Goal: Task Accomplishment & Management: Complete application form

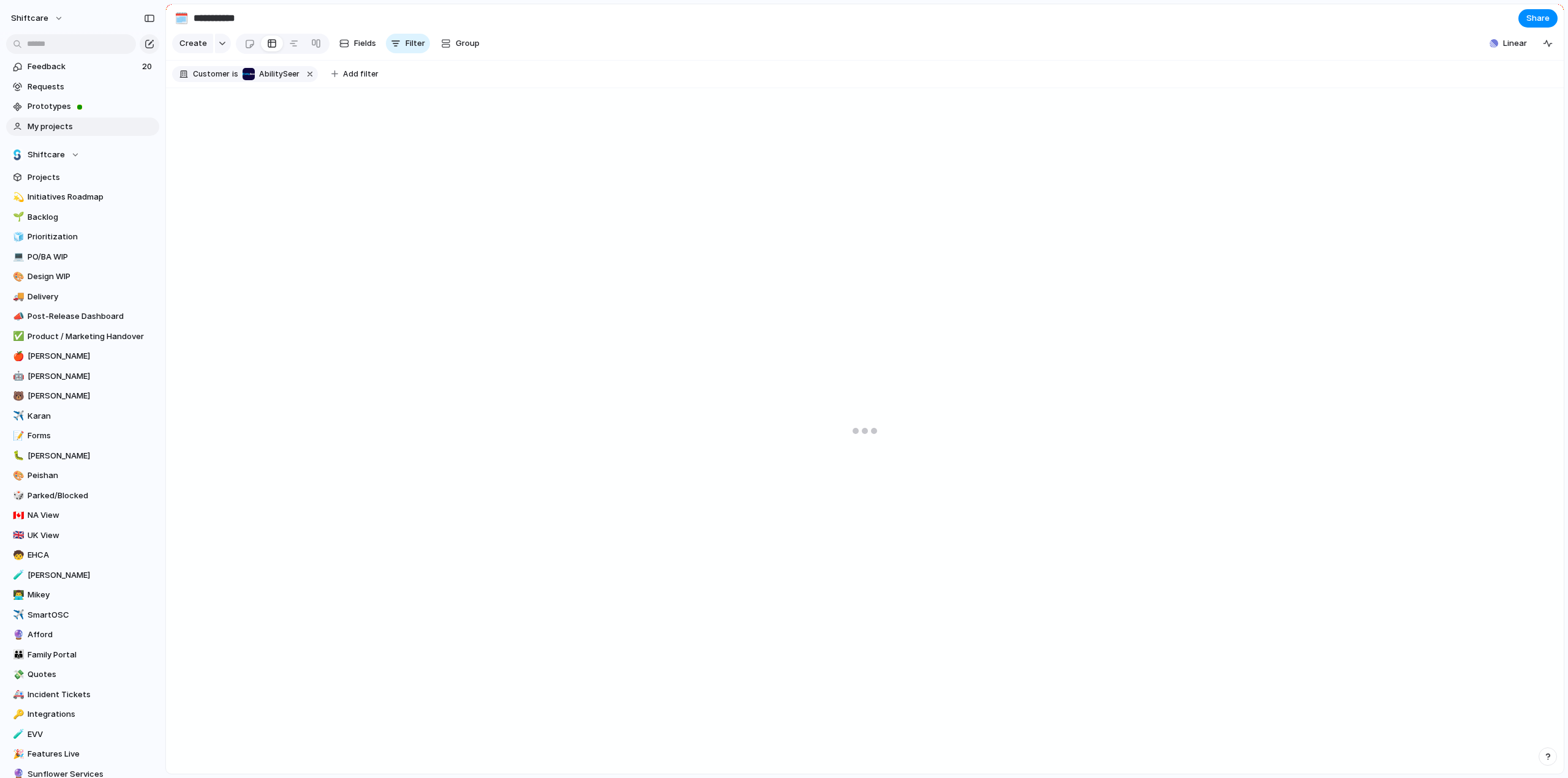
click at [46, 131] on span "My projects" at bounding box center [91, 126] width 128 height 12
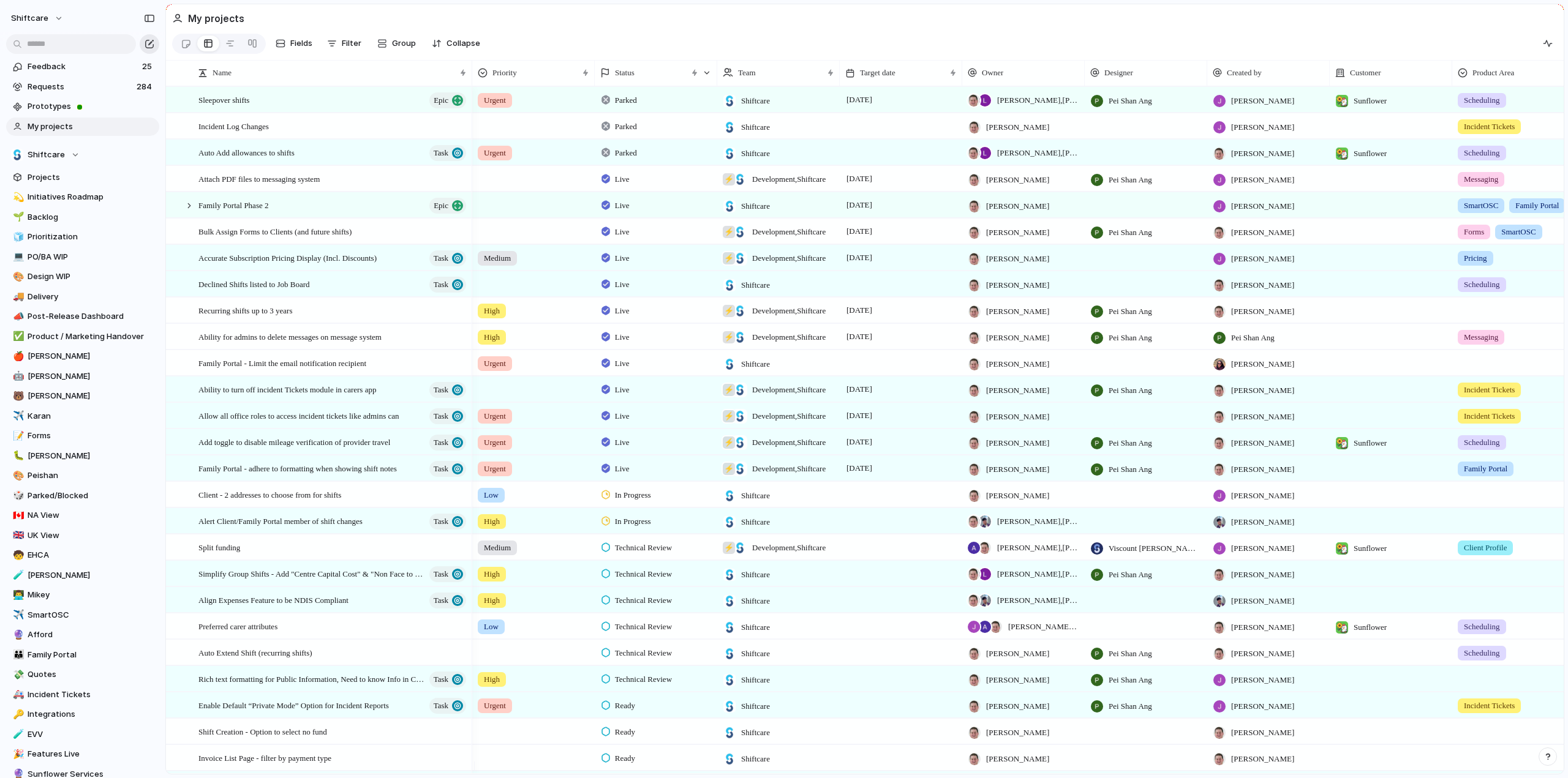
click at [148, 39] on div "button" at bounding box center [149, 44] width 9 height 9
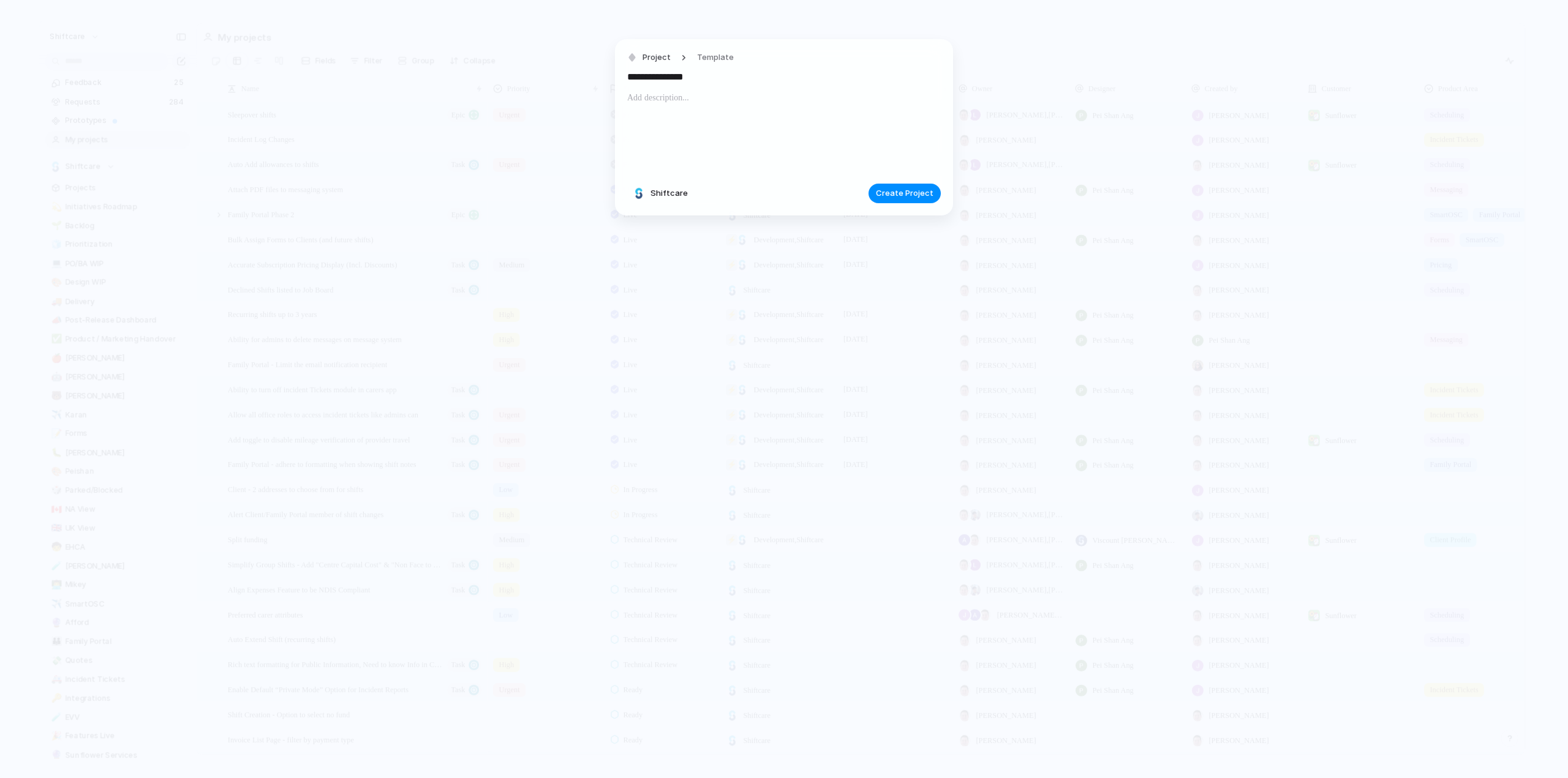
click at [669, 98] on p at bounding box center [784, 99] width 314 height 15
click at [710, 82] on input "**********" at bounding box center [784, 77] width 314 height 20
click at [857, 66] on div "Project Template" at bounding box center [784, 58] width 314 height 19
click at [853, 80] on input "**********" at bounding box center [784, 77] width 314 height 20
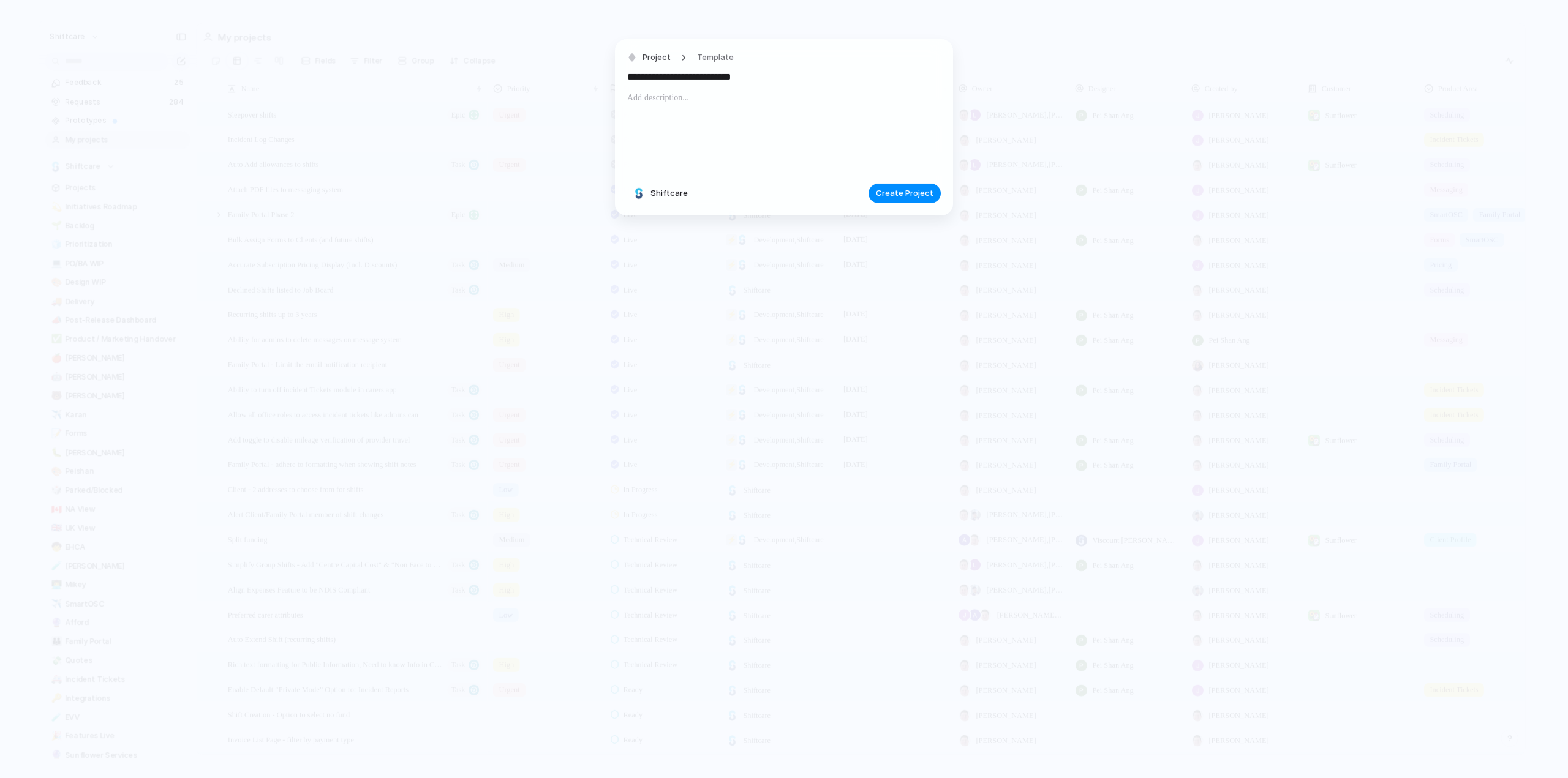
type input "**********"
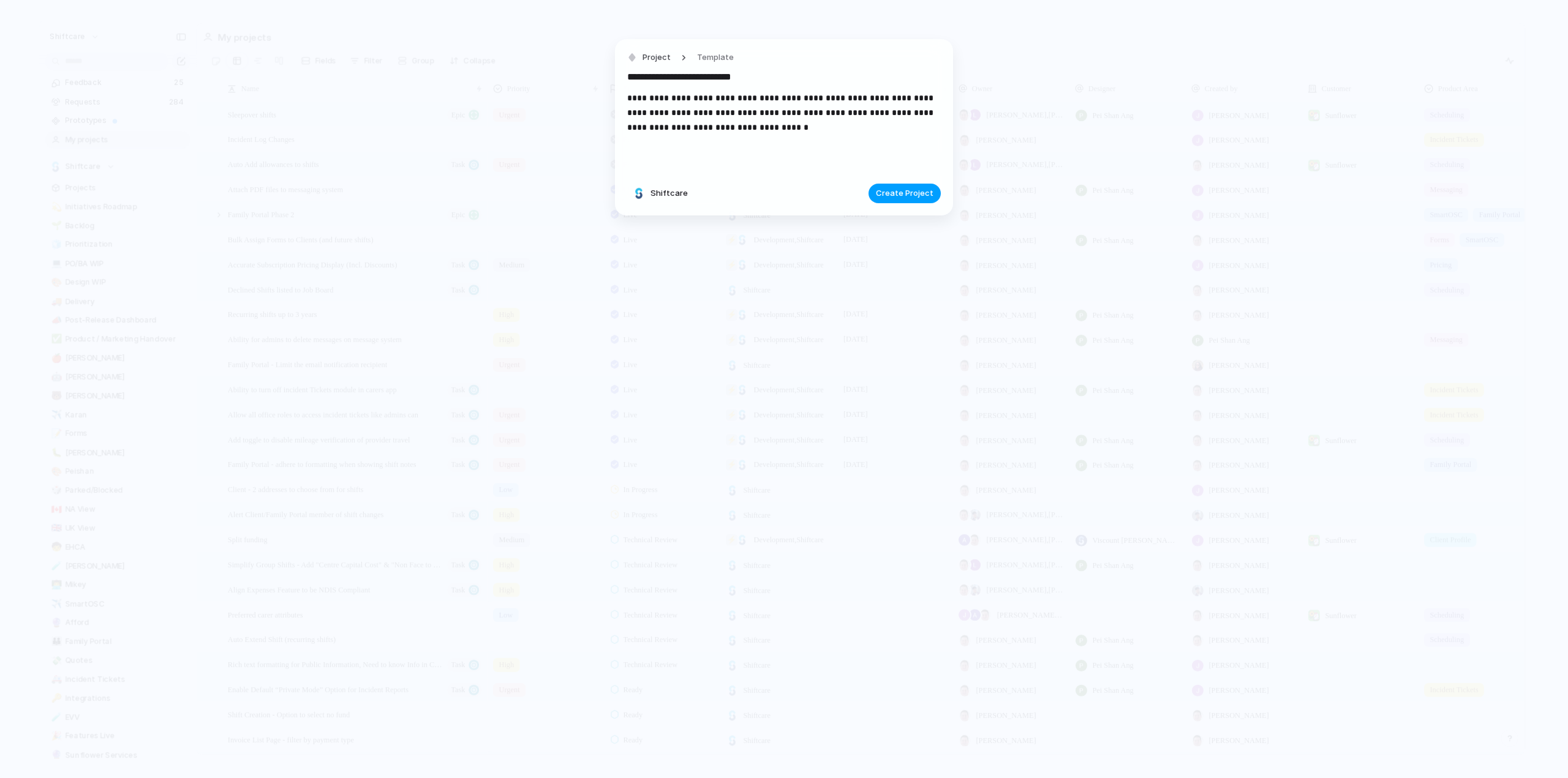
click at [899, 188] on span "Create Project" at bounding box center [904, 193] width 57 height 12
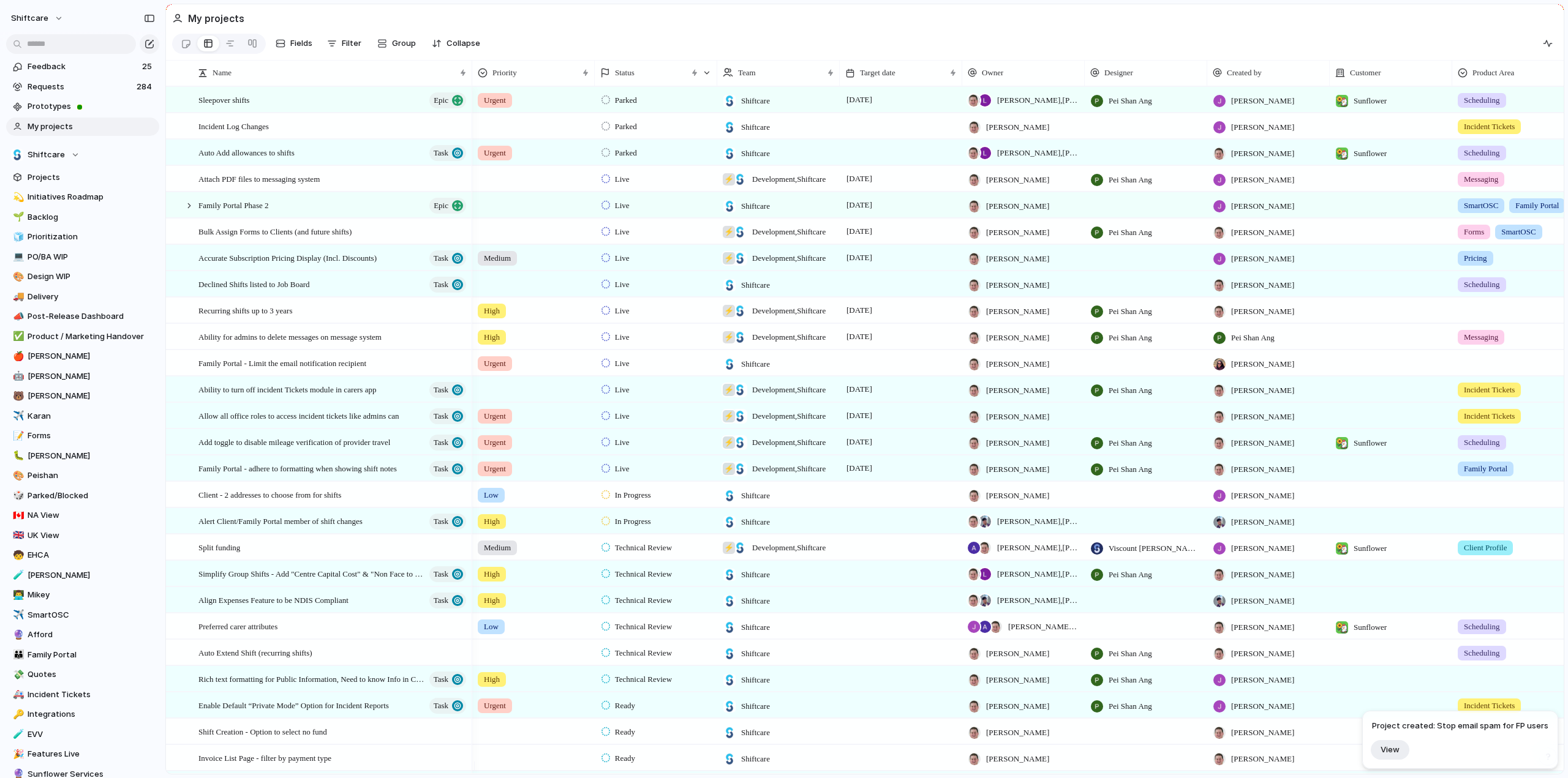
click at [1466, 732] on div "Project created: Stop email spam for FP users View" at bounding box center [1460, 740] width 177 height 39
drag, startPoint x: 1365, startPoint y: 755, endPoint x: 1408, endPoint y: 766, distance: 44.4
click at [1366, 756] on div "Project created: Stop email spam for FP users View" at bounding box center [1459, 740] width 196 height 58
click at [1399, 750] on span "View" at bounding box center [1390, 749] width 19 height 10
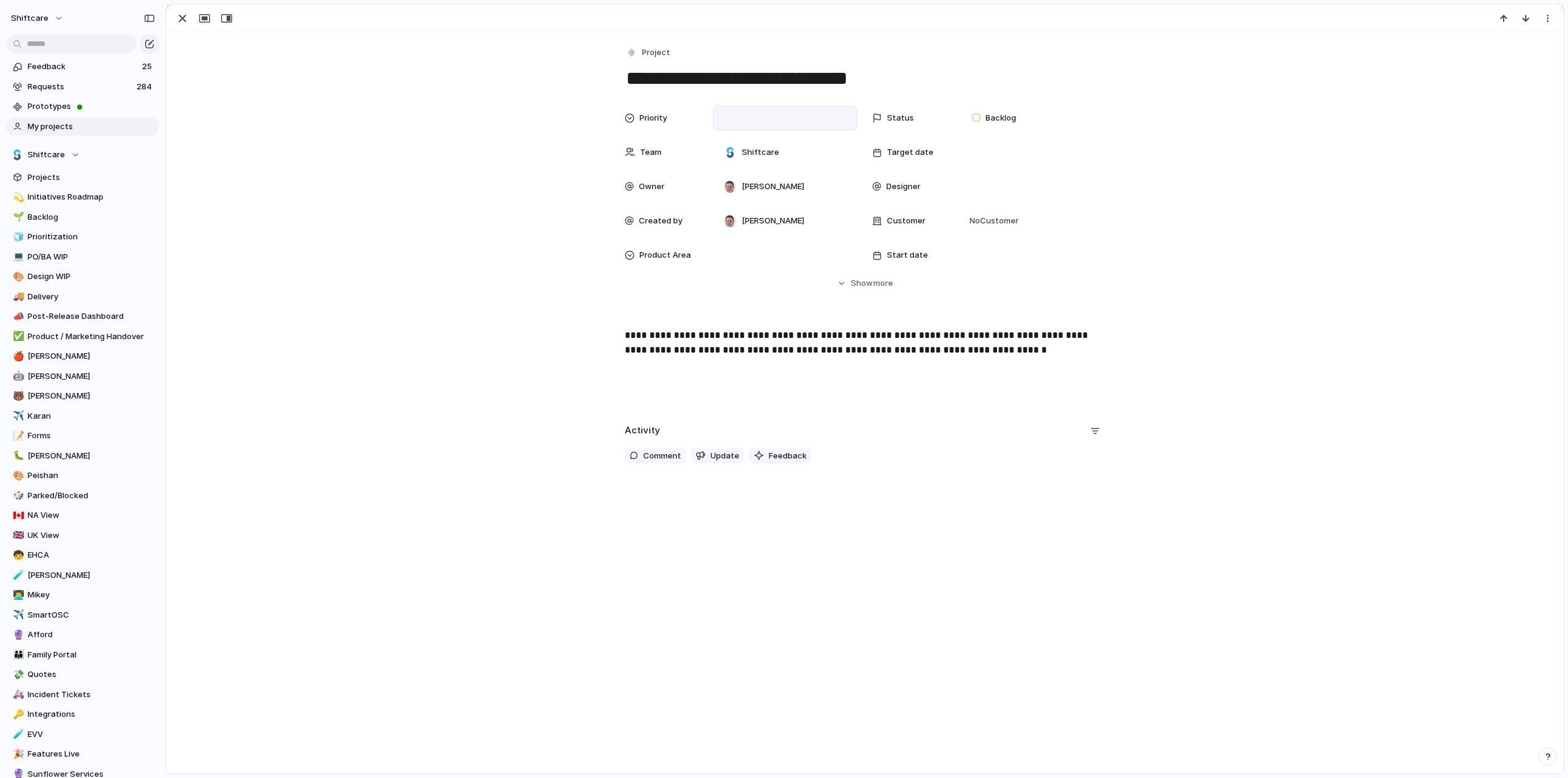
click at [735, 114] on div at bounding box center [785, 118] width 133 height 13
click at [732, 154] on div "Urgent" at bounding box center [741, 161] width 39 height 15
click at [1005, 115] on span "Backlog" at bounding box center [1000, 117] width 31 height 12
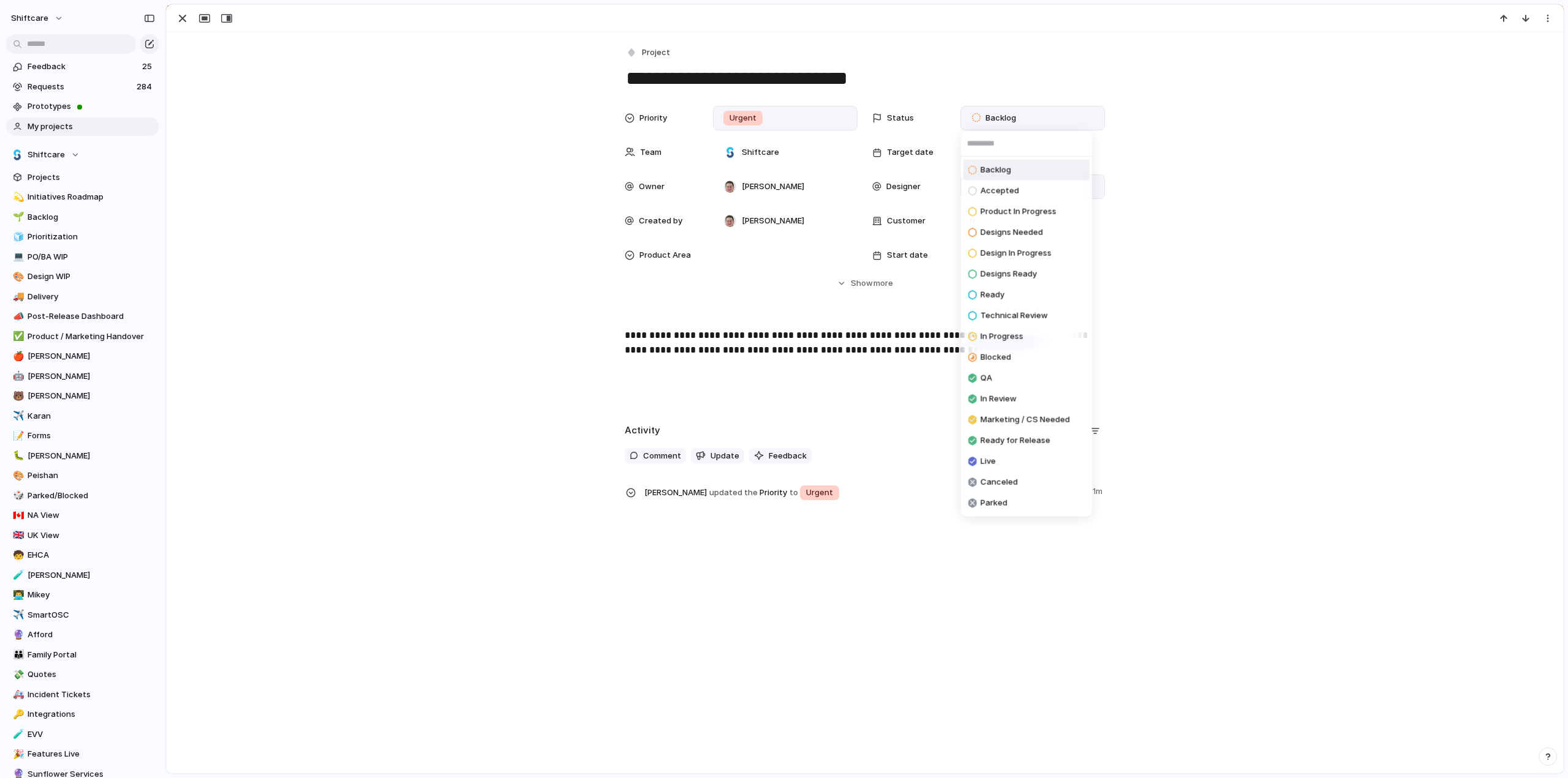
click at [993, 196] on span "Accepted" at bounding box center [999, 191] width 38 height 12
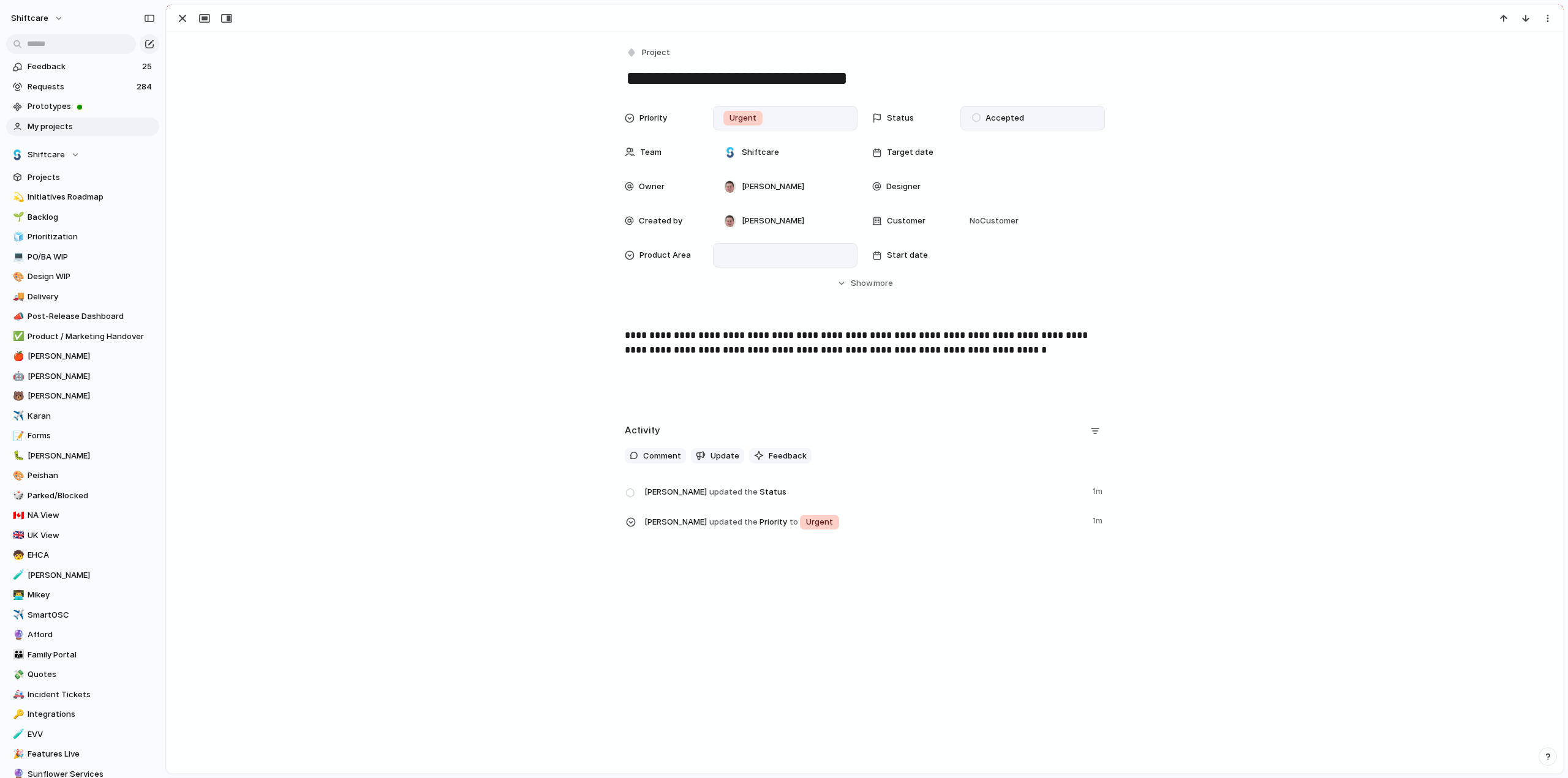
click at [754, 253] on div at bounding box center [785, 255] width 133 height 13
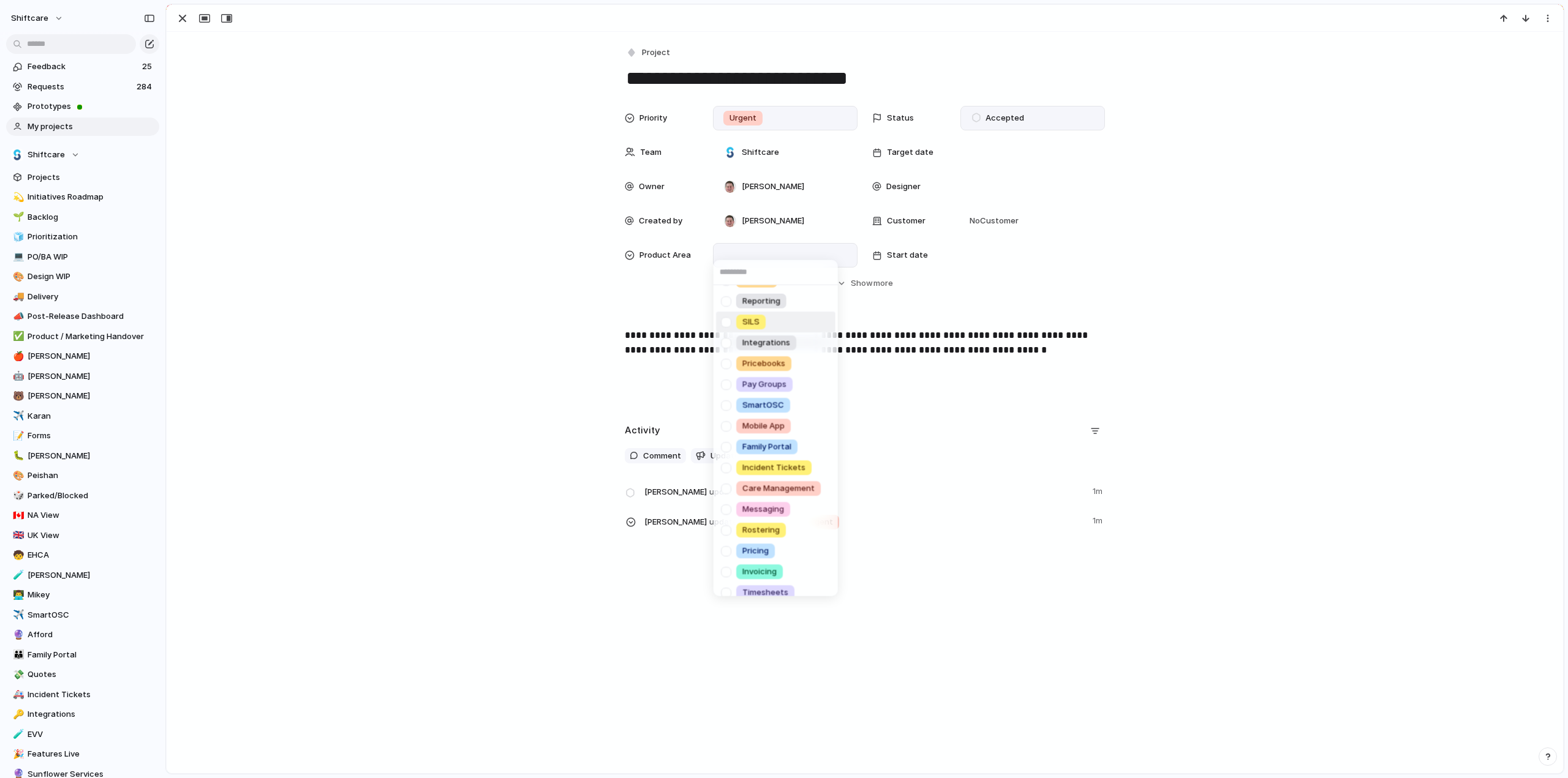
scroll to position [174, 0]
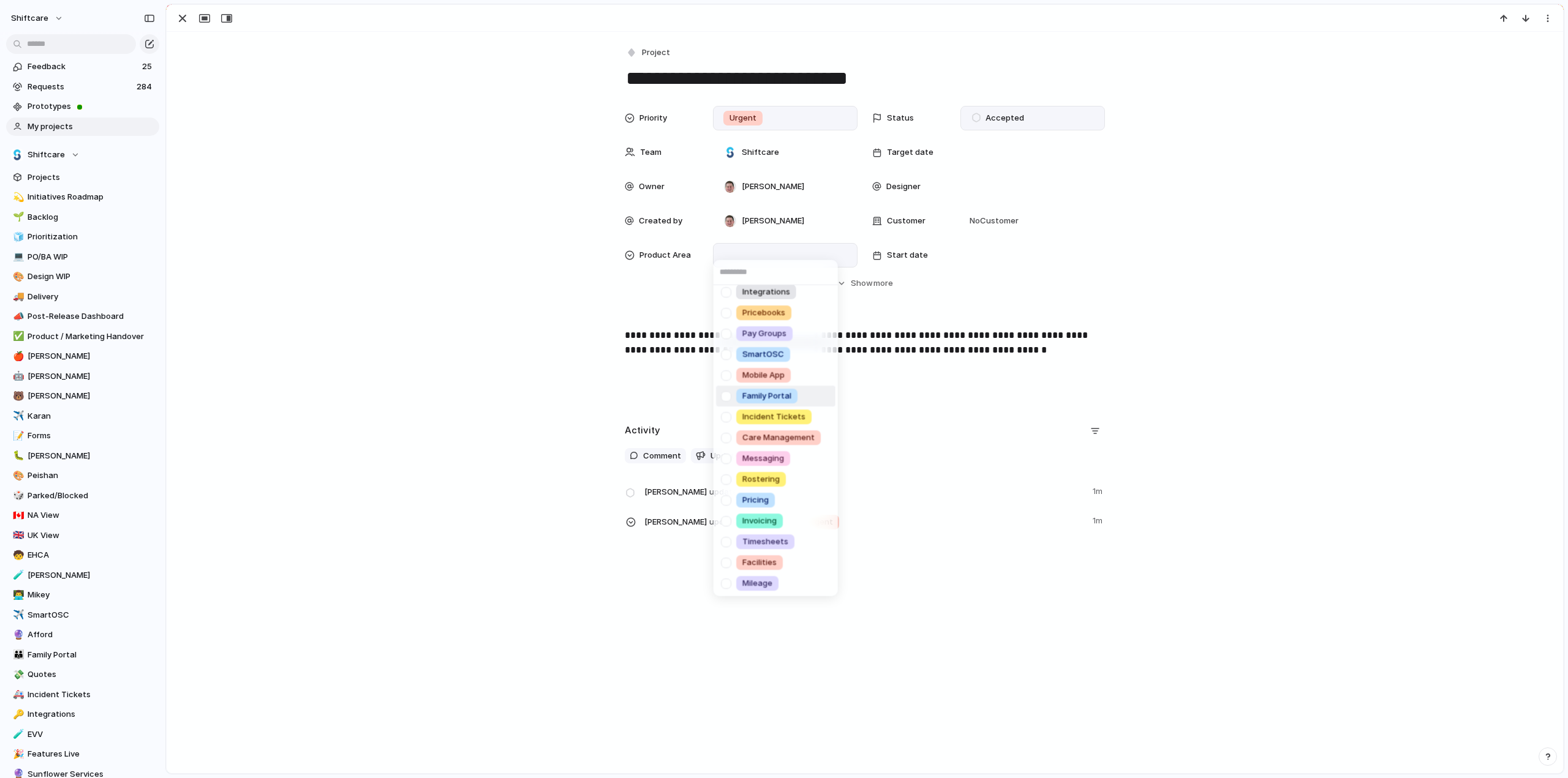
click at [725, 397] on div at bounding box center [726, 395] width 22 height 22
click at [341, 393] on div "Scheduling Client Profile Staff Profile Job Board Forms Quotes Reporting SILS I…" at bounding box center [784, 389] width 1568 height 778
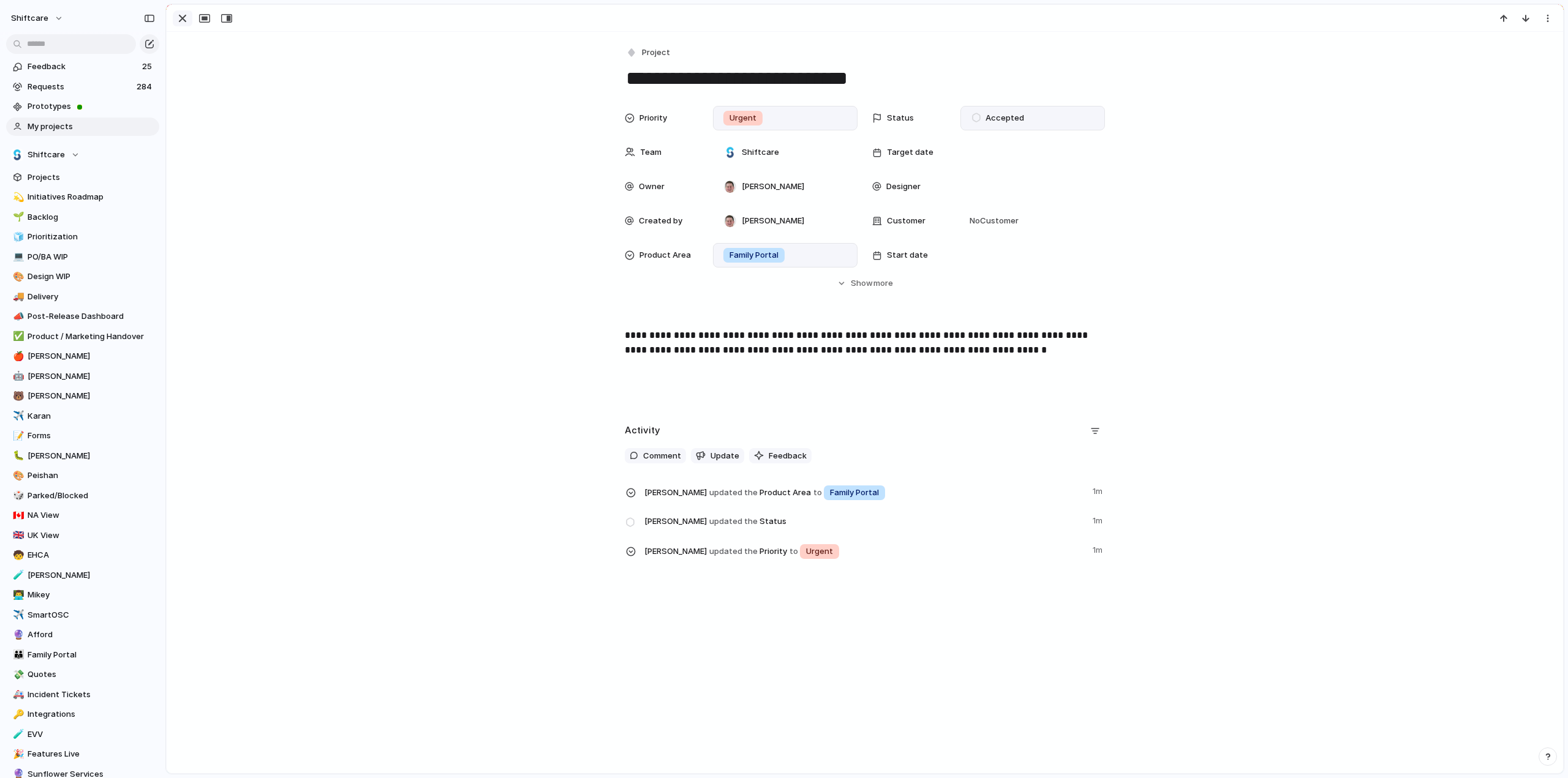
click at [173, 10] on div at bounding box center [204, 18] width 66 height 16
click at [176, 15] on div "button" at bounding box center [183, 19] width 15 height 15
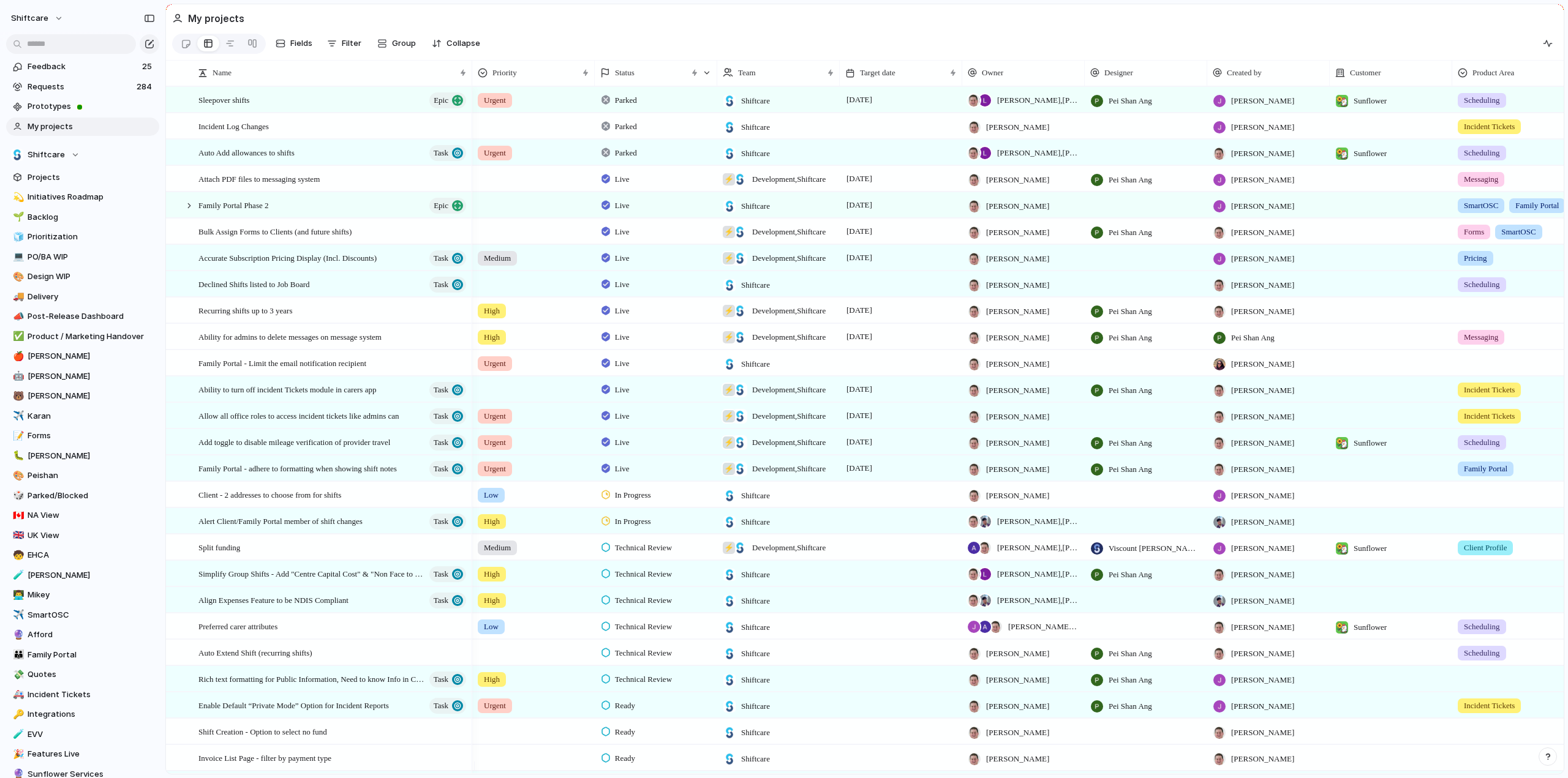
click at [313, 86] on div "button" at bounding box center [318, 92] width 11 height 11
